Goal: Find specific page/section: Find specific page/section

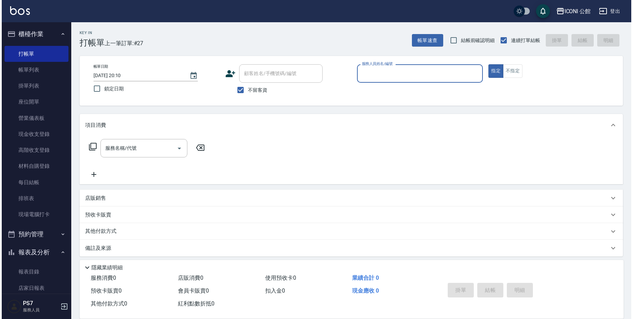
scroll to position [64, 0]
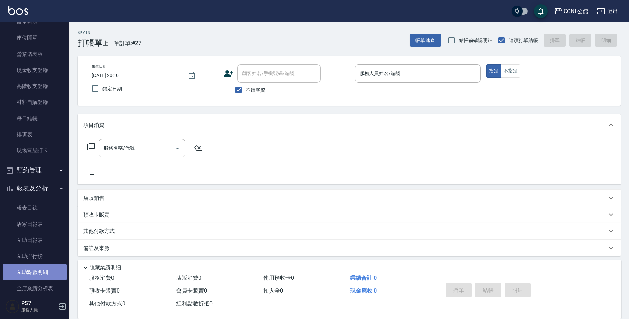
click at [41, 265] on link "互助點數明細" at bounding box center [35, 272] width 64 height 16
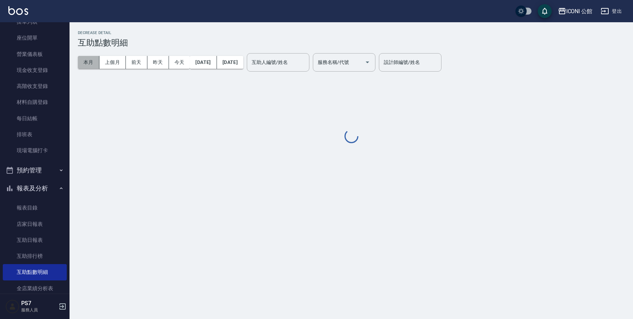
click at [89, 61] on button "本月" at bounding box center [89, 62] width 22 height 13
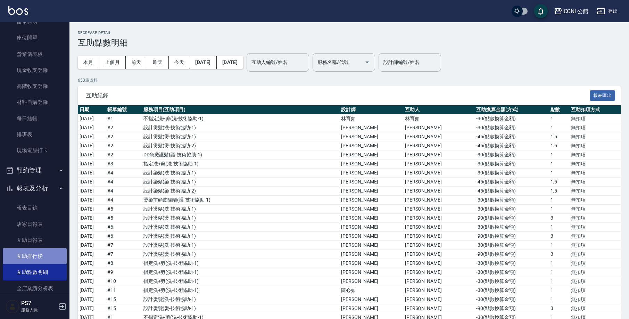
click at [43, 253] on link "互助排行榜" at bounding box center [35, 256] width 64 height 16
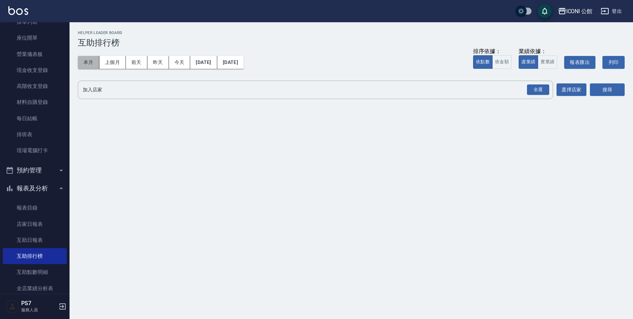
click at [96, 67] on button "本月" at bounding box center [89, 62] width 22 height 13
click at [539, 85] on div "全選" at bounding box center [538, 89] width 22 height 11
click at [609, 95] on button "搜尋" at bounding box center [607, 90] width 35 height 13
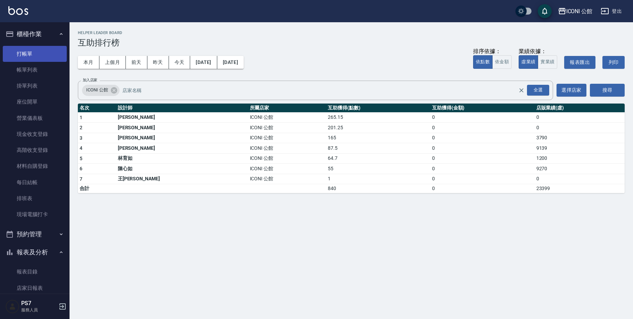
click at [34, 51] on link "打帳單" at bounding box center [35, 54] width 64 height 16
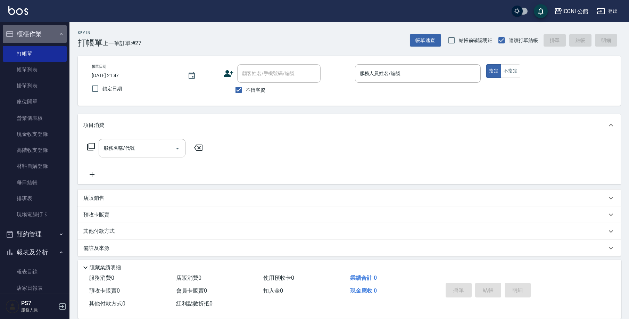
drag, startPoint x: 41, startPoint y: 41, endPoint x: 171, endPoint y: 0, distance: 135.6
click at [48, 42] on button "櫃檯作業" at bounding box center [35, 34] width 64 height 18
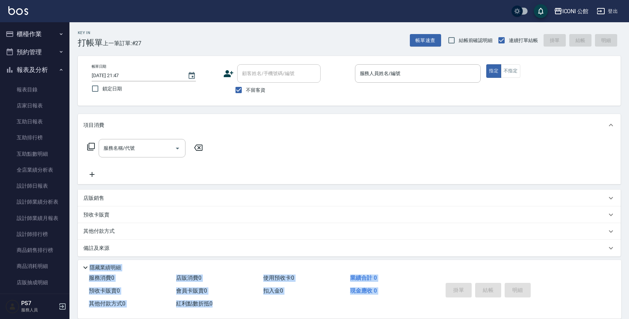
drag, startPoint x: 618, startPoint y: 216, endPoint x: 526, endPoint y: 297, distance: 122.8
click at [528, 296] on div "Key In 打帳單 上一筆訂單:#27 帳單速查 結帳前確認明細 連續打單結帳 掛單 結帳 明細 帳單日期 [DATE] 21:47 鎖定日期 顧客姓名/手…" at bounding box center [349, 172] width 560 height 301
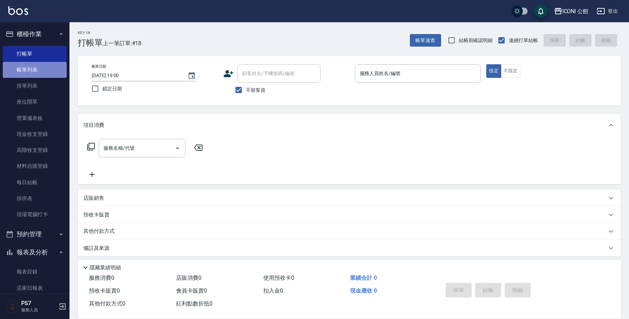
click at [35, 67] on link "帳單列表" at bounding box center [35, 70] width 64 height 16
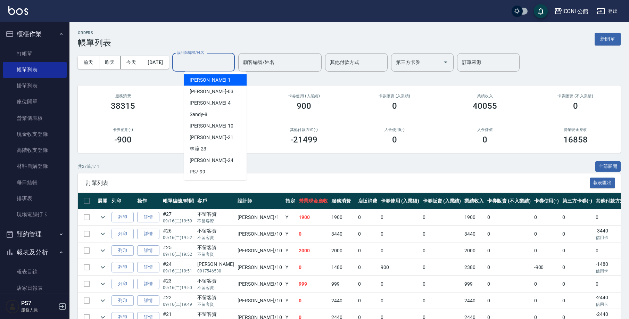
click at [210, 62] on input "設計師編號/姓名" at bounding box center [203, 62] width 56 height 12
click at [222, 121] on div "Anna -10" at bounding box center [215, 125] width 63 height 11
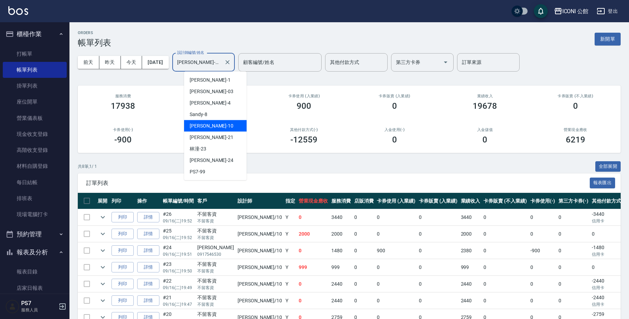
click at [218, 65] on input "Anna-10" at bounding box center [198, 62] width 46 height 12
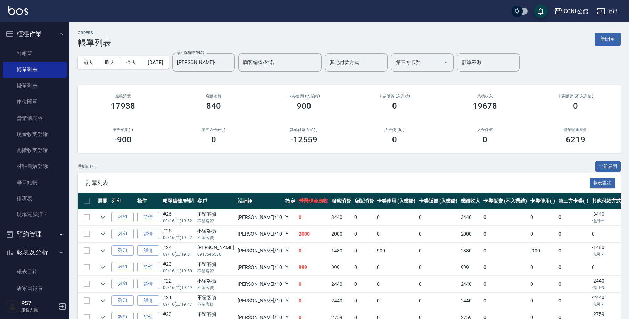
click at [276, 161] on div "共 8 筆, 1 / 1 全部展開" at bounding box center [349, 166] width 543 height 11
click at [202, 68] on input "Anna-10" at bounding box center [198, 62] width 46 height 12
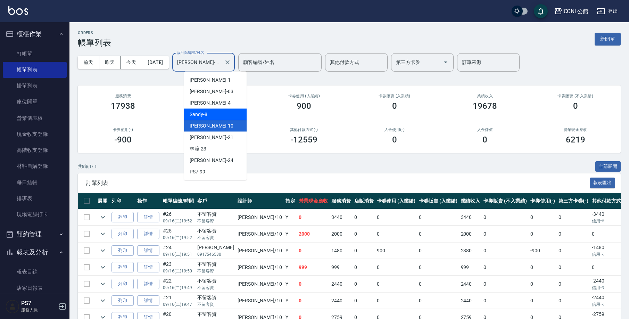
click at [202, 112] on span "Sandy -8" at bounding box center [199, 114] width 18 height 7
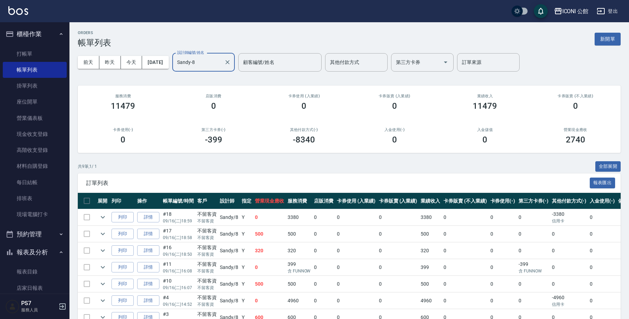
click at [221, 66] on input "Sandy-8" at bounding box center [198, 62] width 46 height 12
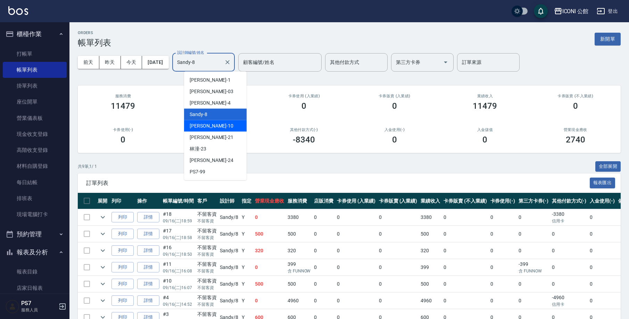
click at [223, 124] on div "Anna -10" at bounding box center [215, 125] width 63 height 11
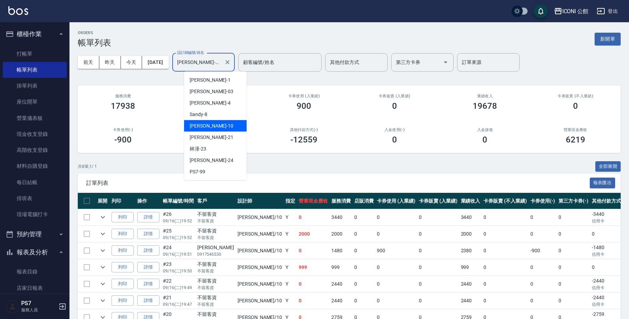
click at [221, 65] on input "Anna-10" at bounding box center [198, 62] width 46 height 12
click at [223, 114] on div "Sandy -8" at bounding box center [215, 114] width 63 height 11
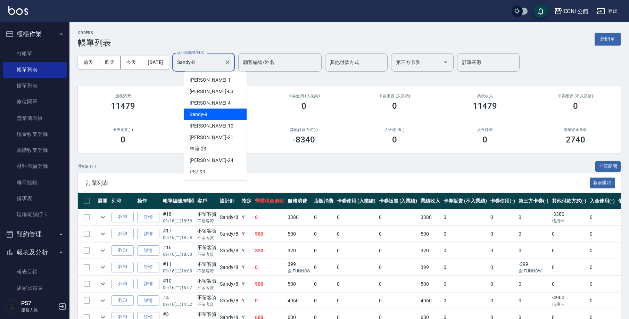
click at [220, 65] on input "Sandy-8" at bounding box center [198, 62] width 46 height 12
click at [225, 83] on div "Kevin -1" at bounding box center [215, 79] width 63 height 11
type input "Kevin-1"
